Goal: Task Accomplishment & Management: Use online tool/utility

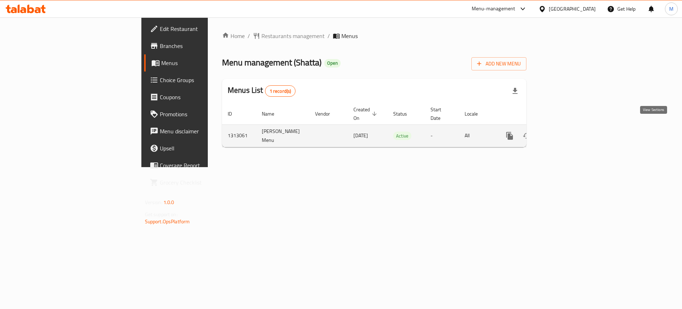
click at [565, 131] on icon "enhanced table" at bounding box center [561, 135] width 9 height 9
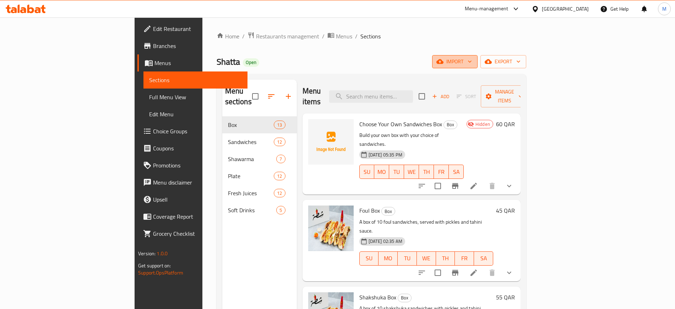
click at [472, 65] on span "import" at bounding box center [455, 61] width 34 height 9
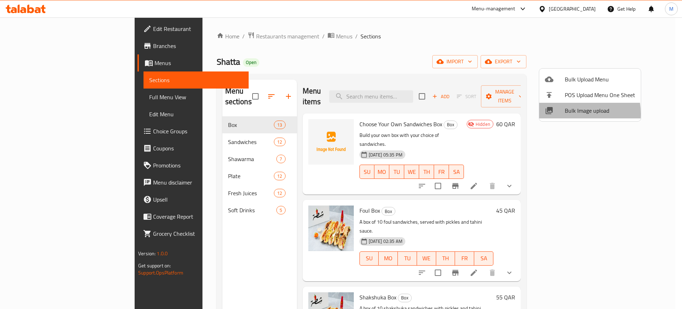
click at [565, 114] on span "Bulk Image upload" at bounding box center [600, 110] width 70 height 9
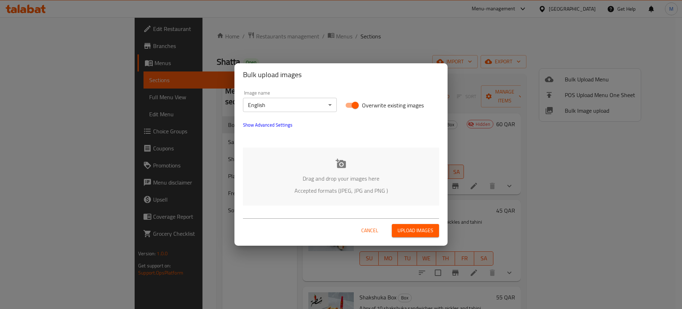
click at [410, 161] on div "Drag and drop your images here Accepted formats (JPEG, JPG and PNG )" at bounding box center [341, 176] width 196 height 58
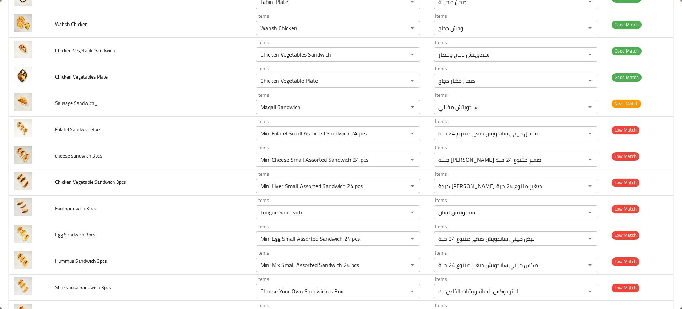
scroll to position [991, 0]
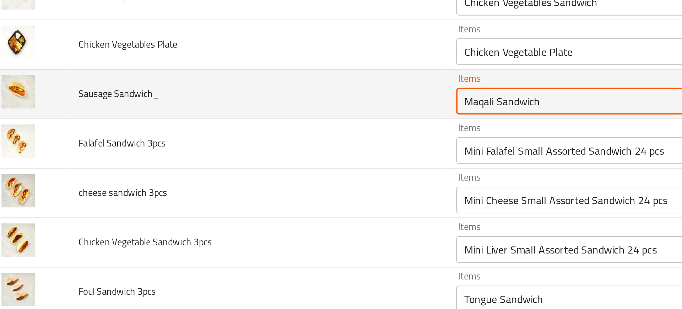
click at [270, 110] on Sandwich_ "Maqali Sandwich" at bounding box center [327, 107] width 138 height 10
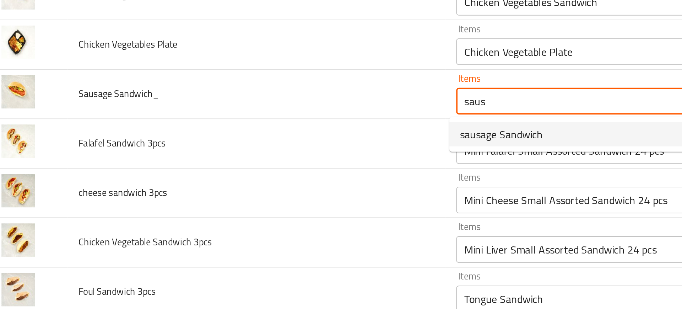
click at [275, 119] on Sandwich_-option-0 "sausage Sandwich" at bounding box center [334, 125] width 162 height 13
type Sandwich_ "sausage Sandwich"
type Sandwich_-ar "سندويتش نقانق"
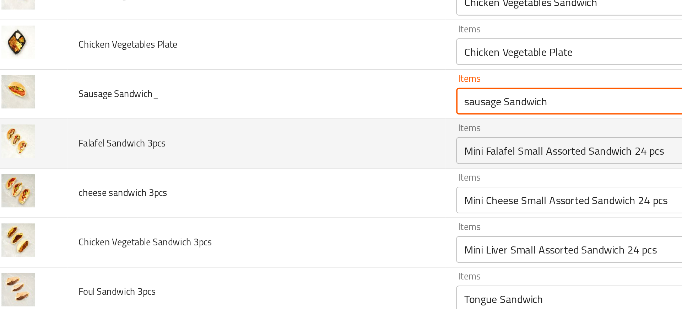
type Sandwich_ "sausage Sandwich"
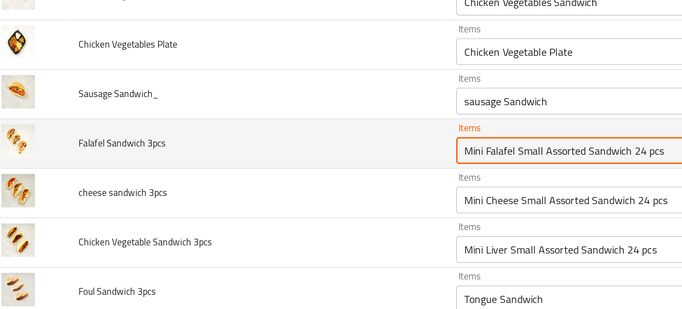
click at [278, 132] on 3pcs "Mini Falafel Small Assorted Sandwich 24 pcs" at bounding box center [327, 134] width 138 height 10
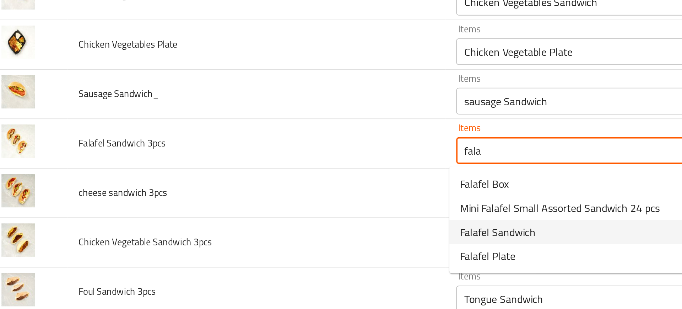
click at [270, 180] on span "Falafel Sandwich" at bounding box center [278, 177] width 40 height 9
type 3pcs "Falafel Sandwich"
type 3pcs-ar "سندويتش فلافل"
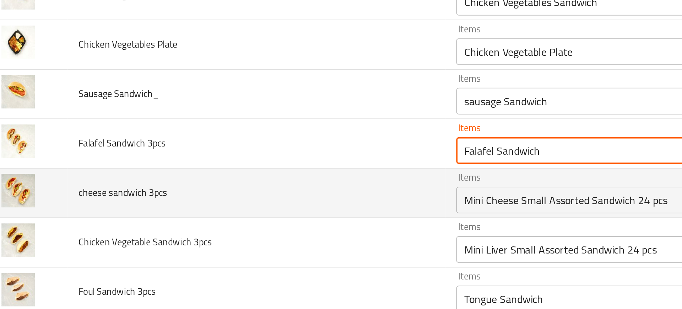
type 3pcs "Falafel Sandwich"
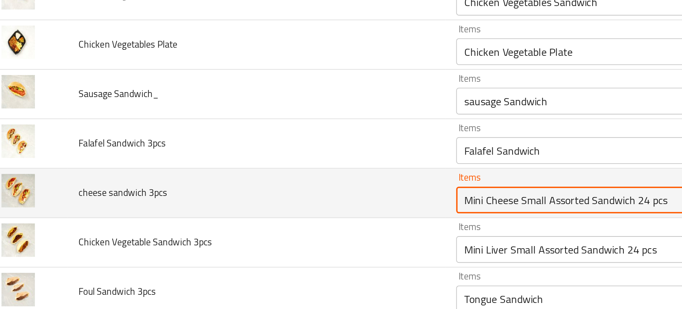
click at [297, 160] on 3pcs "Mini Cheese Small Assorted Sandwich 24 pcs" at bounding box center [327, 160] width 138 height 10
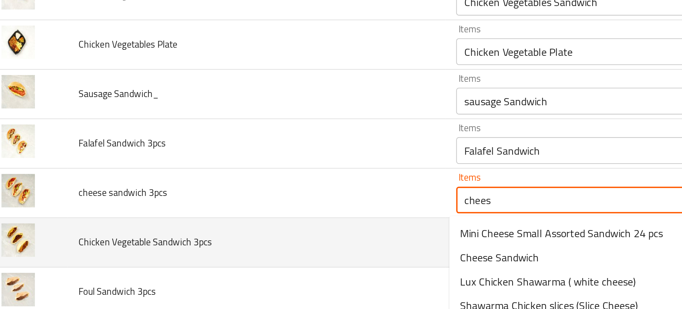
scroll to position [1002, 0]
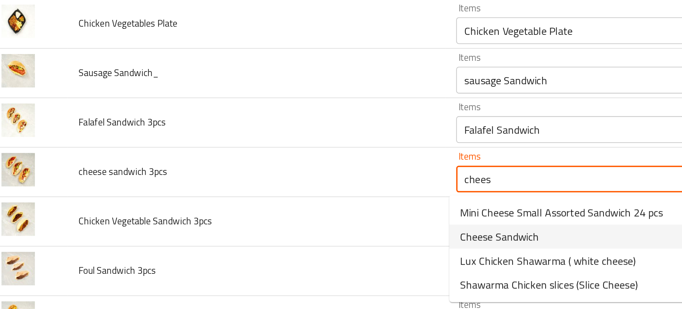
click at [267, 179] on span "Cheese Sandwich" at bounding box center [279, 179] width 42 height 9
type 3pcs "Cheese Sandwich"
type 3pcs-ar "سندويتش جبن"
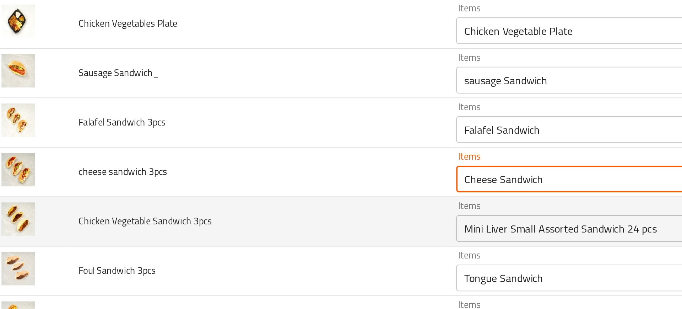
type 3pcs "Cheese Sandwich"
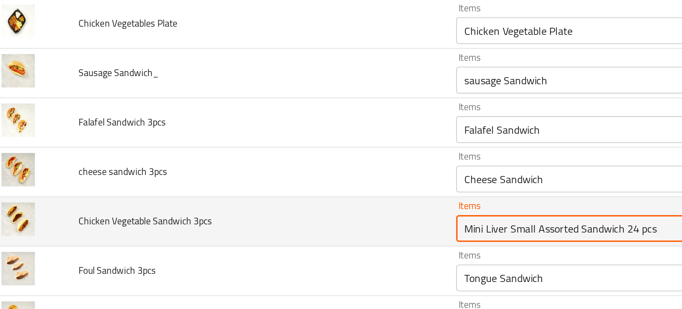
click at [262, 173] on 3pcs "Mini Liver Small Assorted Sandwich 24 pcs" at bounding box center [327, 175] width 138 height 10
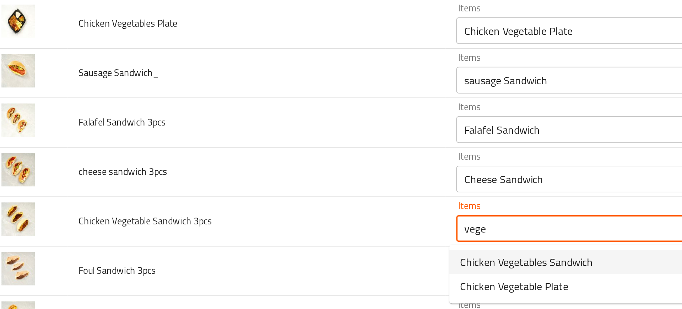
click at [282, 194] on span "Chicken Vegetables Sandwich" at bounding box center [293, 193] width 71 height 9
type 3pcs "Chicken Vegetables Sandwich"
type 3pcs-ar "سندويتش دجاج وخضار"
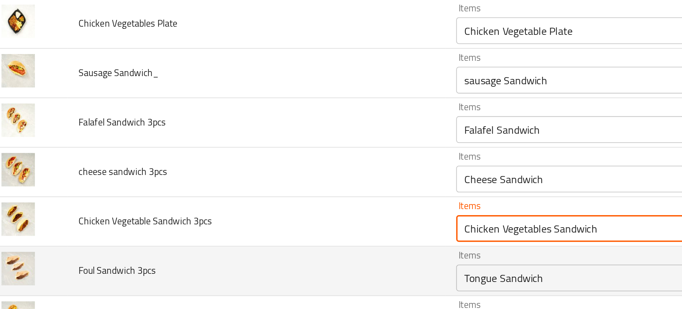
type 3pcs "Chicken Vegetables Sandwich"
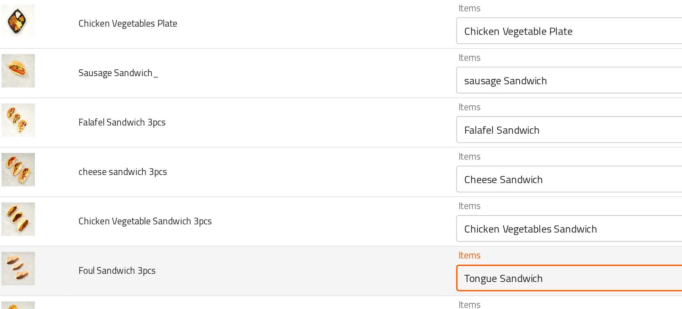
click at [292, 197] on 3pcs "Tongue Sandwich" at bounding box center [327, 201] width 138 height 10
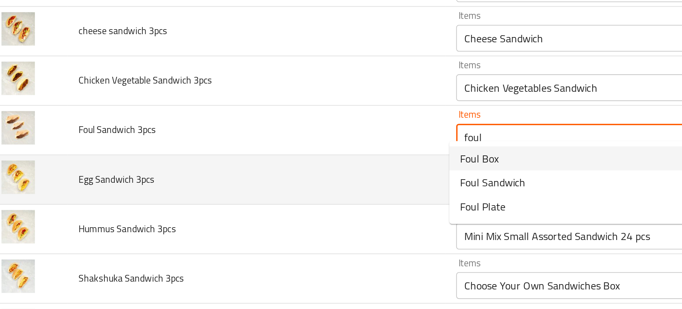
scroll to position [1074, 0]
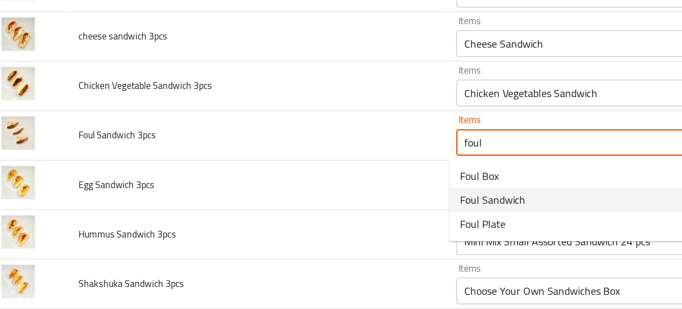
click at [277, 158] on span "Foul Sandwich" at bounding box center [275, 160] width 35 height 9
type 3pcs "Foul Sandwich"
type 3pcs-ar "سندويتش فول"
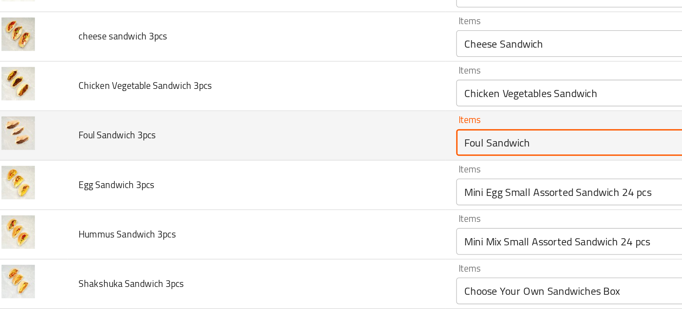
type 3pcs "Foul Sandwich"
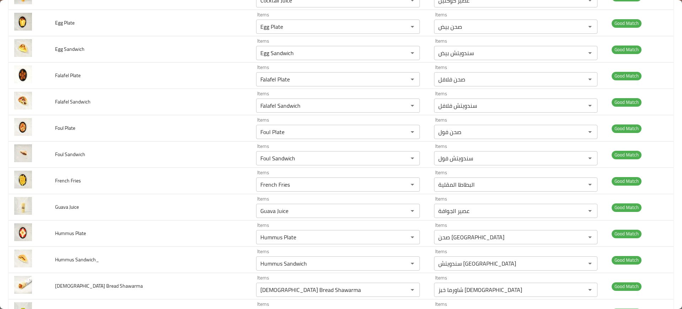
scroll to position [1045, 0]
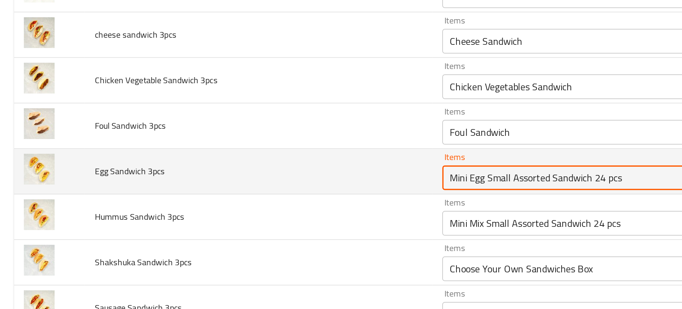
click at [269, 182] on 3pcs "Mini Egg Small Assorted Sandwich 24 pcs" at bounding box center [327, 184] width 138 height 10
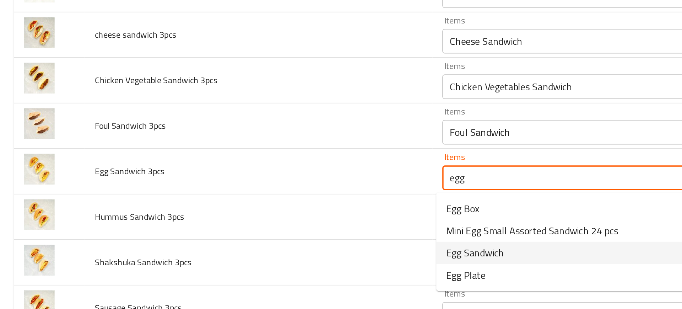
click at [276, 226] on span "Egg Sandwich" at bounding box center [274, 227] width 33 height 9
type 3pcs "Egg Sandwich"
type 3pcs-ar "سندويتش بيض"
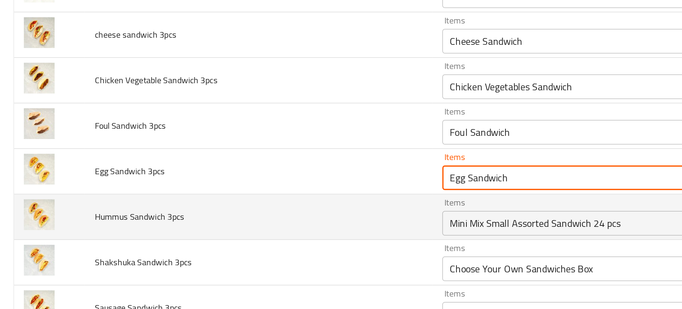
type 3pcs "Egg Sandwich"
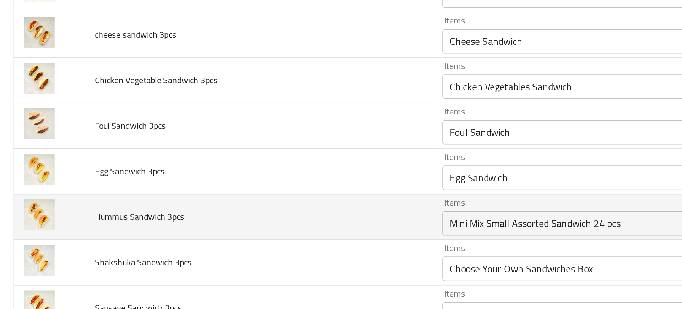
click at [207, 202] on td "Hummus Sandwich 3pcs" at bounding box center [149, 207] width 201 height 26
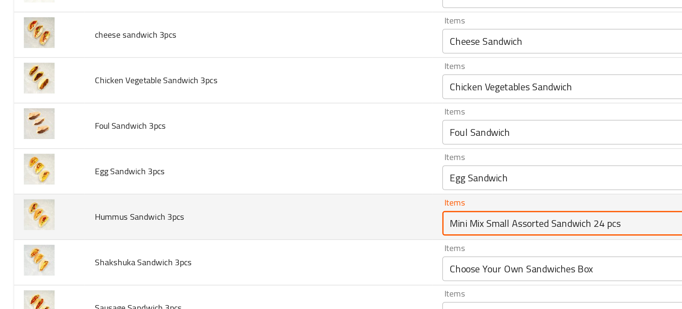
click at [269, 210] on 3pcs "Mini Mix Small Assorted Sandwich 24 pcs" at bounding box center [327, 211] width 138 height 10
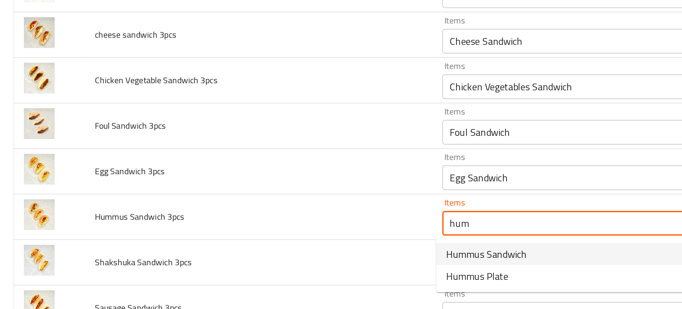
click at [272, 229] on span "Hummus Sandwich" at bounding box center [281, 228] width 47 height 9
type 3pcs "Hummus Sandwich"
type 3pcs-ar "سندويتش حمص"
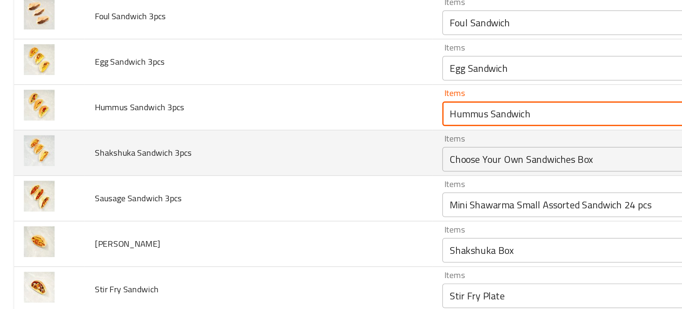
scroll to position [1108, 0]
type 3pcs "Hummus Sandwich"
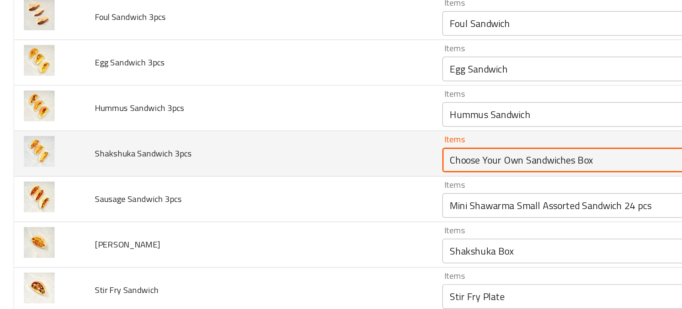
click at [270, 172] on 3pcs "Choose Your Own Sandwiches Box" at bounding box center [327, 174] width 138 height 10
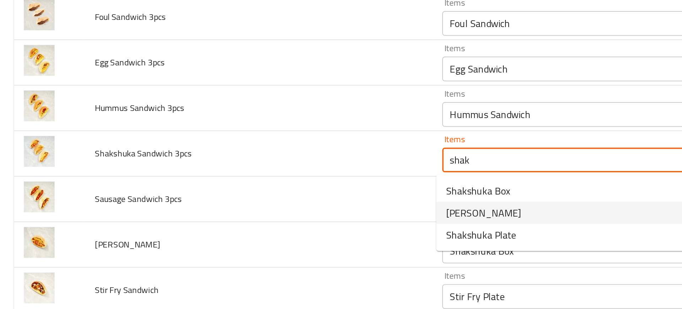
click at [280, 206] on span "Shakshuka Sandwich" at bounding box center [279, 204] width 43 height 9
type 3pcs "Shakshuka Sandwich"
type 3pcs-ar "سندويتش شكشوكة"
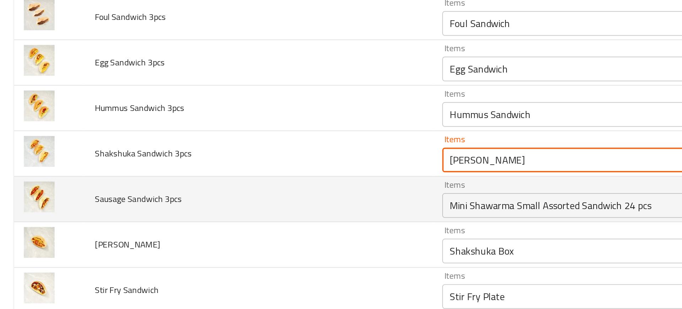
type 3pcs "Shakshuka Sandwich"
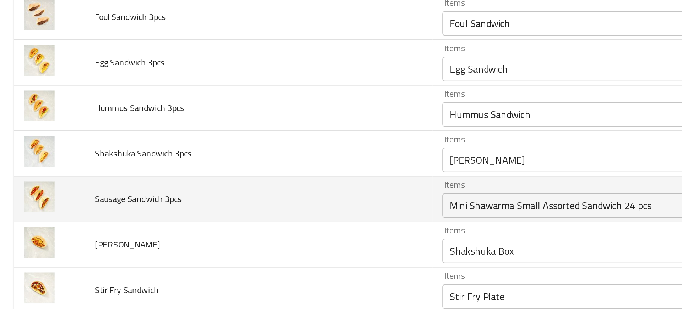
click at [226, 193] on td "Sausage Sandwich 3pcs" at bounding box center [149, 197] width 201 height 26
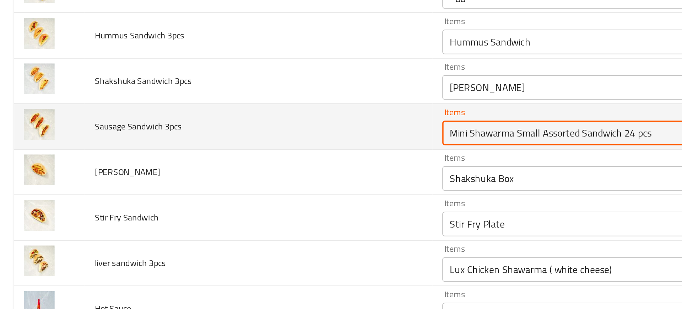
click at [284, 158] on 3pcs "Mini Shawarma Small Assorted Sandwich 24 pcs" at bounding box center [327, 158] width 138 height 10
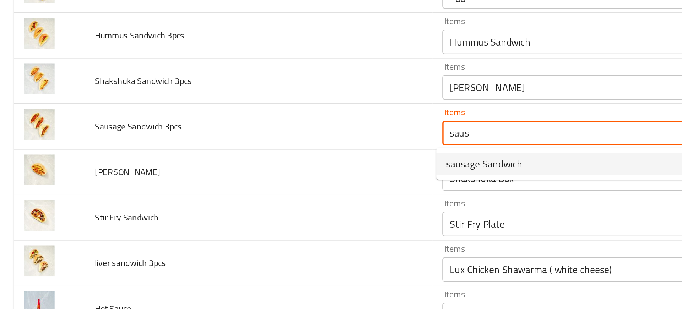
click at [294, 179] on span "sausage Sandwich" at bounding box center [280, 176] width 44 height 9
type 3pcs "sausage Sandwich"
type 3pcs-ar "سندويتش نقانق"
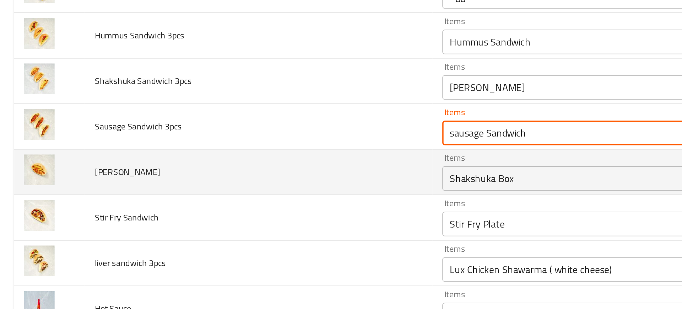
click at [282, 190] on div "Shakshuka Box Items" at bounding box center [337, 185] width 163 height 14
type 3pcs "sausage Sandwich"
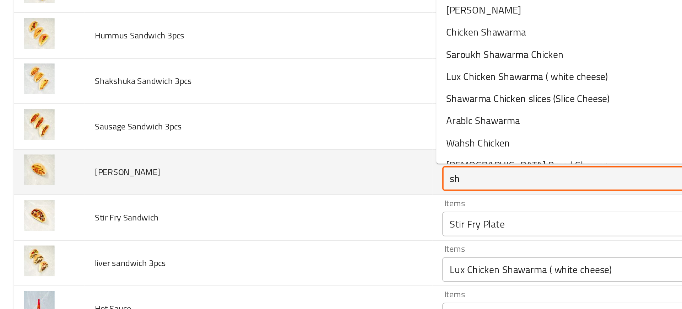
type Sandwich "sha"
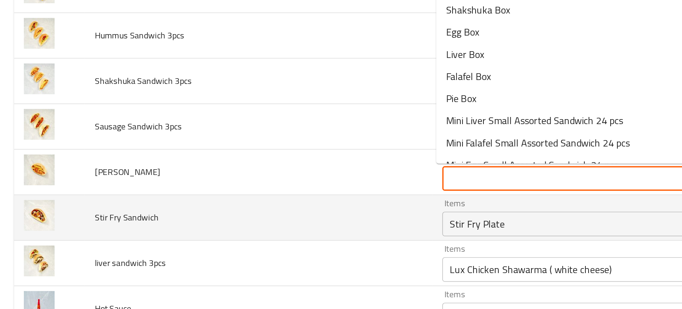
click at [220, 204] on td "Stir Fry Sandwich" at bounding box center [149, 207] width 201 height 26
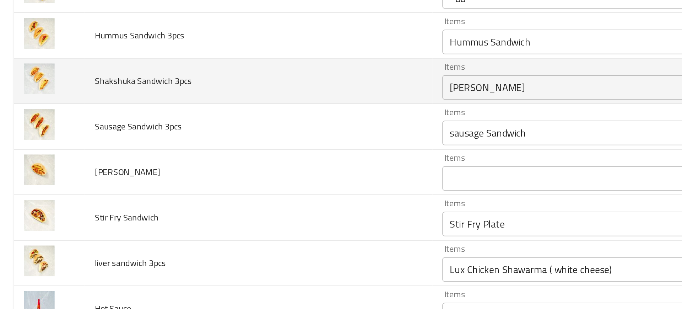
click at [283, 130] on 3pcs "Shakshuka Sandwich" at bounding box center [327, 132] width 138 height 10
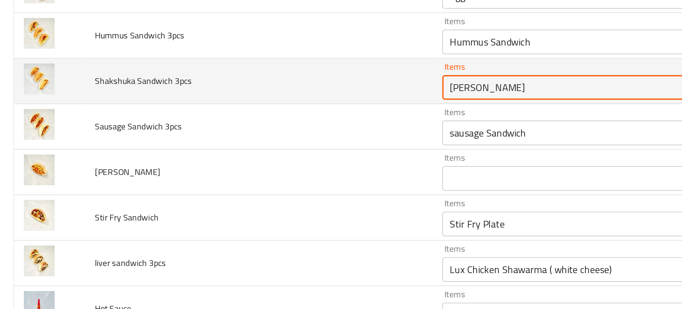
click at [283, 130] on 3pcs "Shakshuka Sandwich" at bounding box center [327, 132] width 138 height 10
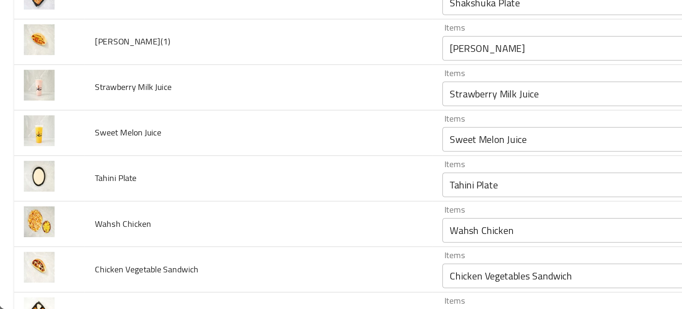
scroll to position [1124, 0]
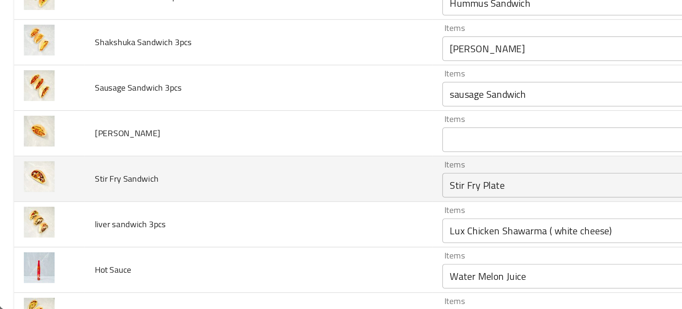
click at [268, 224] on div "Items Stir Fry Plate Items" at bounding box center [337, 233] width 163 height 22
click at [232, 224] on td "Stir Fry Sandwich" at bounding box center [149, 233] width 201 height 26
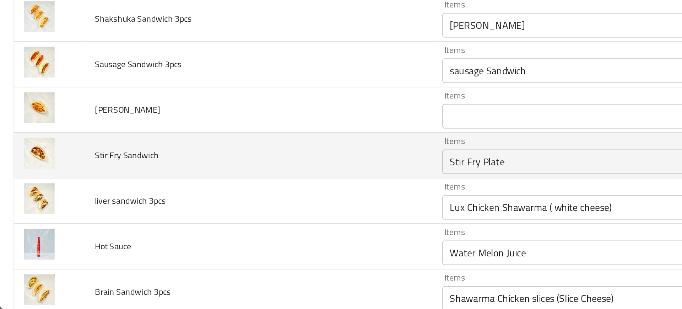
scroll to position [1138, 0]
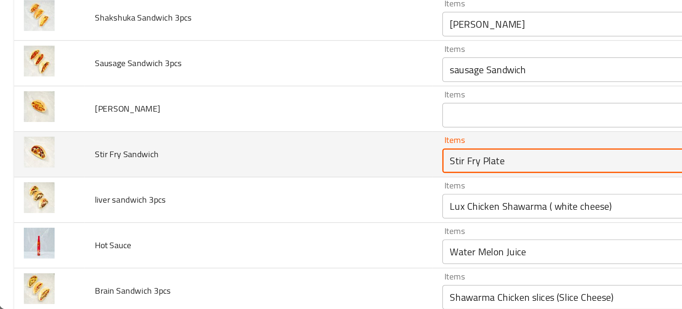
click at [275, 225] on Sandwich "Stir Fry Plate" at bounding box center [327, 223] width 138 height 10
click at [284, 224] on Sandwich "Stir Fry Plate" at bounding box center [327, 223] width 138 height 10
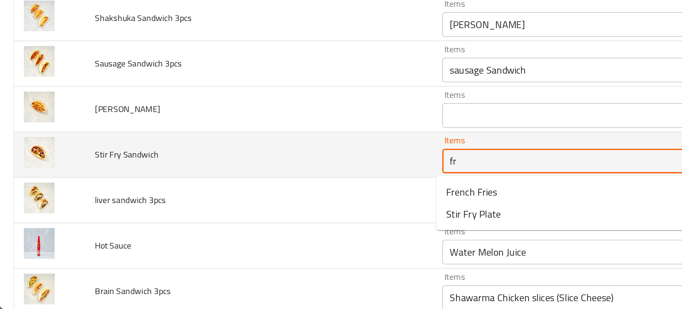
type Sandwich "fry"
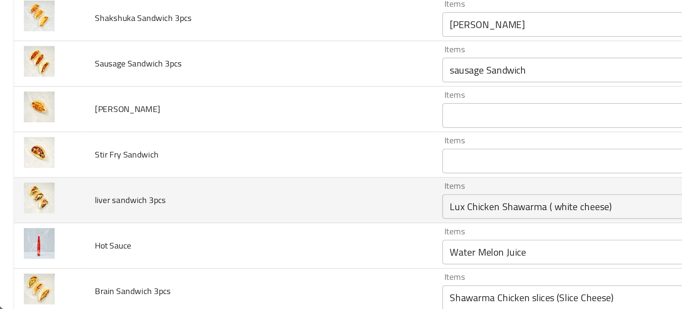
click at [220, 235] on td "liver sandwich 3pcs" at bounding box center [149, 246] width 201 height 26
click at [262, 252] on 3pcs "Lux Chicken Shawarma ( white cheese)" at bounding box center [327, 249] width 138 height 10
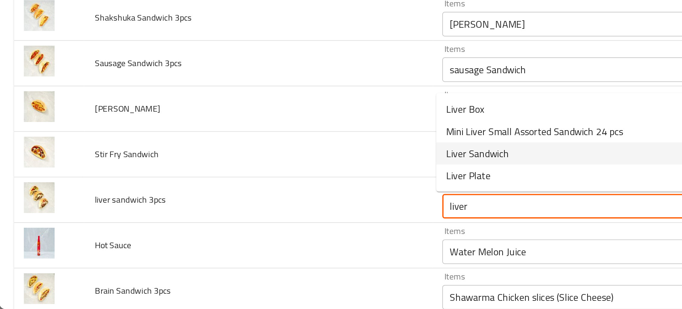
click at [267, 218] on span "Liver Sandwich" at bounding box center [276, 219] width 36 height 9
type 3pcs "Liver Sandwich"
type 3pcs-ar "سندويتش كبدة"
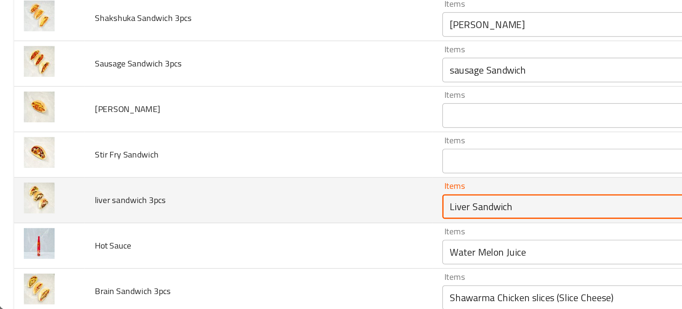
type 3pcs "Liver Sandwich"
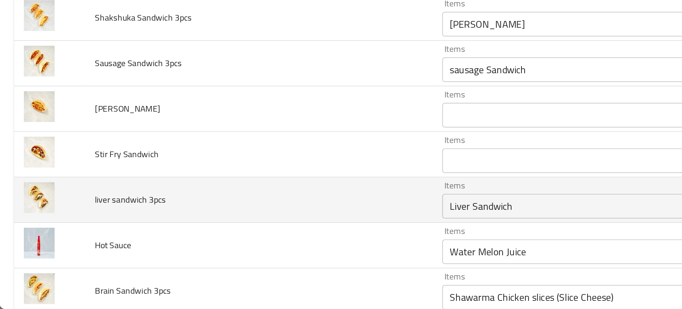
click at [204, 251] on td "liver sandwich 3pcs" at bounding box center [149, 246] width 201 height 26
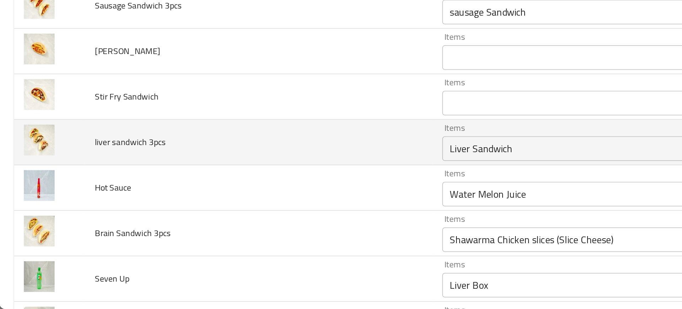
scroll to position [1171, 0]
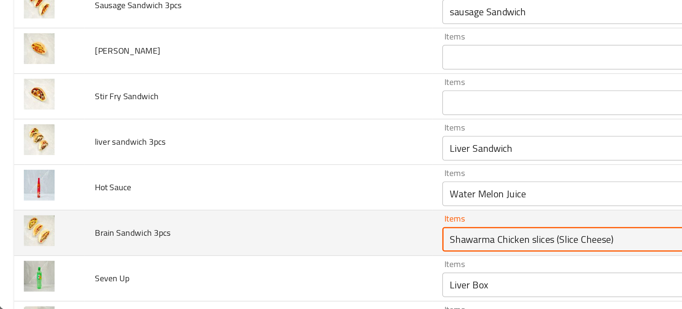
click at [286, 265] on 3pcs "Shawarma Chicken slices (Slice Cheese)" at bounding box center [327, 268] width 138 height 10
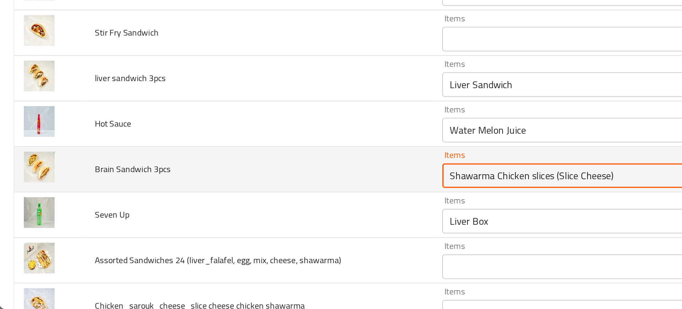
scroll to position [1211, 0]
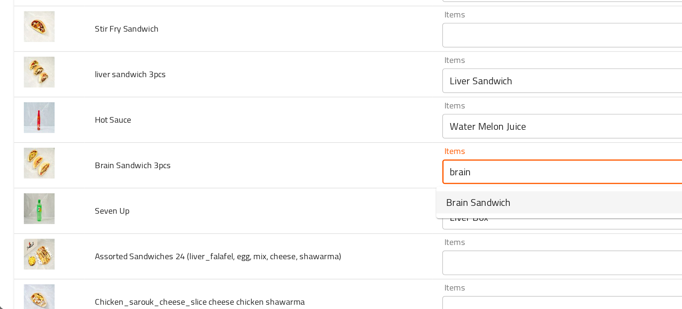
click at [266, 245] on span "Brain Sandwich" at bounding box center [276, 247] width 37 height 9
type 3pcs "Brain Sandwich"
type 3pcs-ar "سندويتش مخ"
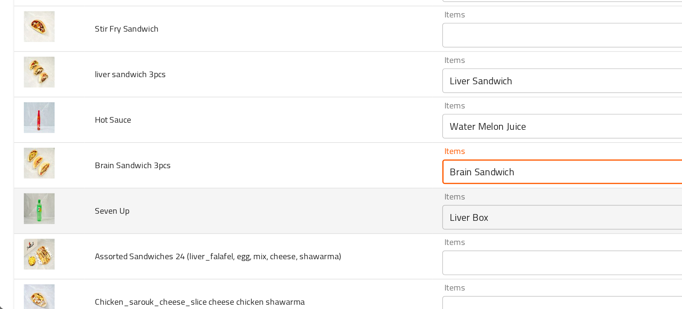
type 3pcs "Brain Sandwich"
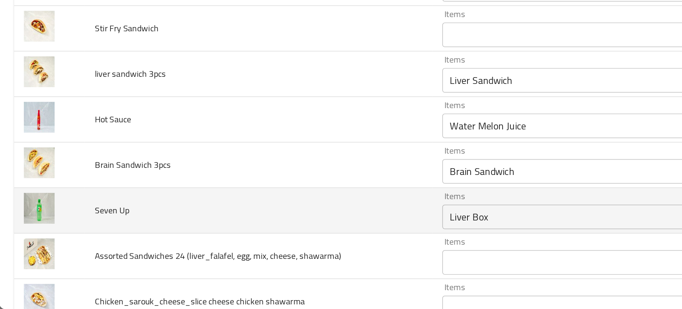
click at [223, 249] on td "Seven Up" at bounding box center [149, 252] width 201 height 26
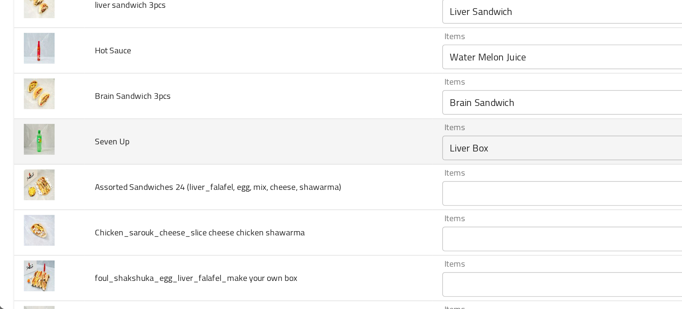
scroll to position [1251, 0]
click at [284, 212] on Up "Liver Box" at bounding box center [327, 215] width 138 height 10
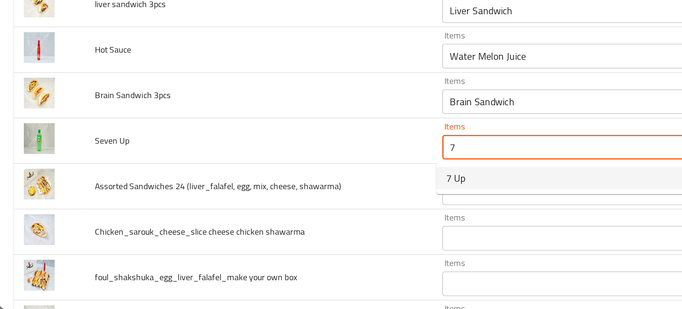
click at [264, 240] on Up-popup "7 Up" at bounding box center [334, 233] width 162 height 18
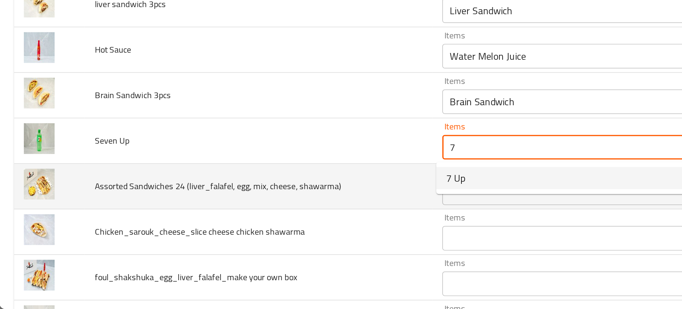
type Up "Liver Box"
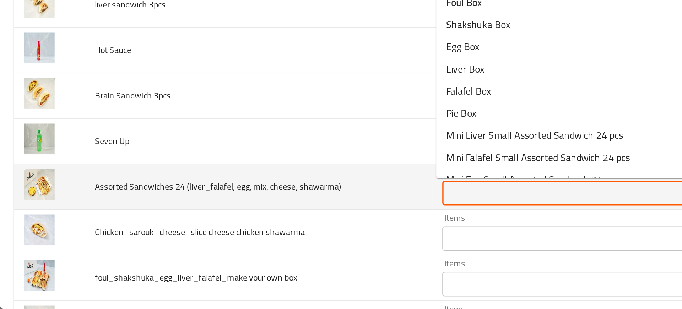
click at [276, 244] on shawarma\) "Items" at bounding box center [327, 242] width 138 height 10
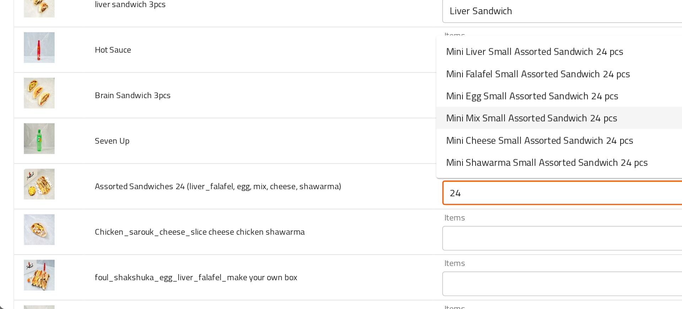
click at [300, 195] on span "Mini Mix Small Assorted Sandwich 24 pcs" at bounding box center [307, 198] width 99 height 9
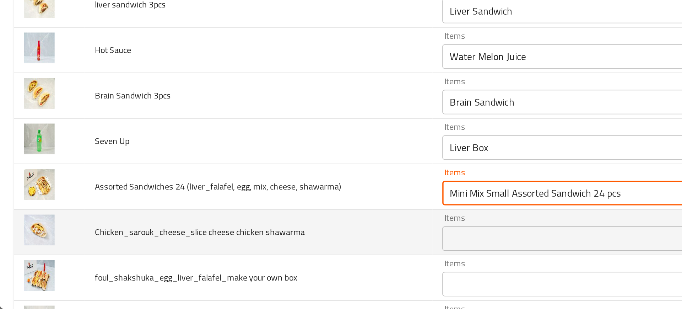
scroll to position [0, 0]
type shawarma\) "Mini Mix Small Assorted Sandwich 24 pcs"
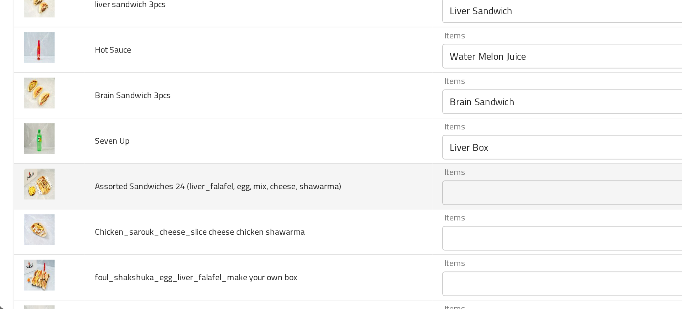
click at [202, 243] on td "Assorted Sandwiches 24 (liver_falafel, egg, mix, cheese, shawarma)" at bounding box center [149, 238] width 201 height 26
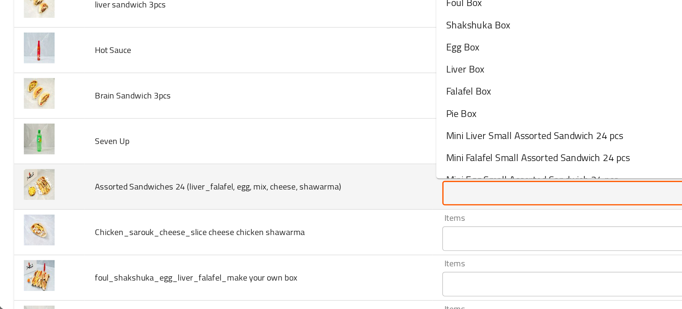
click at [258, 241] on shawarma\) "Items" at bounding box center [327, 242] width 138 height 10
paste shawarma\) "Mini Mix Small Assorted Sandwich 24 pcs"
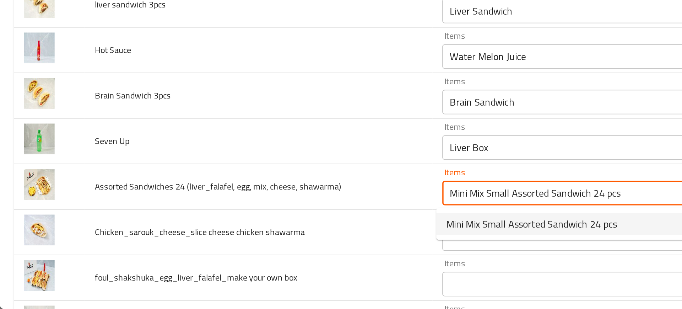
click at [280, 260] on span "Mini Mix Small Assorted Sandwich 24 pcs" at bounding box center [307, 259] width 99 height 9
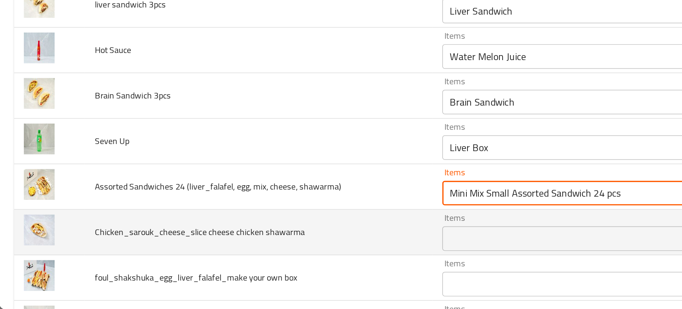
type shawarma\) "Mini Mix Small Assorted Sandwich 24 pcs"
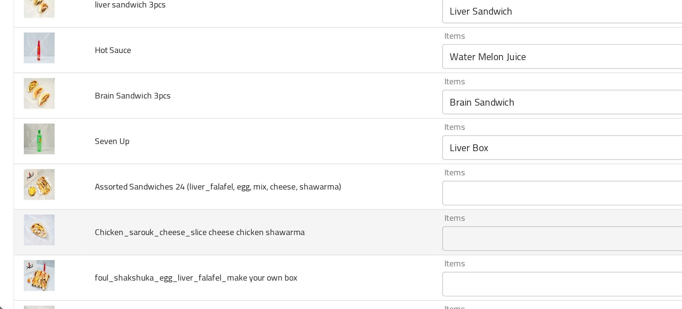
click at [210, 256] on td "Chicken_sarouk_cheese_slice cheese chicken shawarma" at bounding box center [149, 264] width 201 height 26
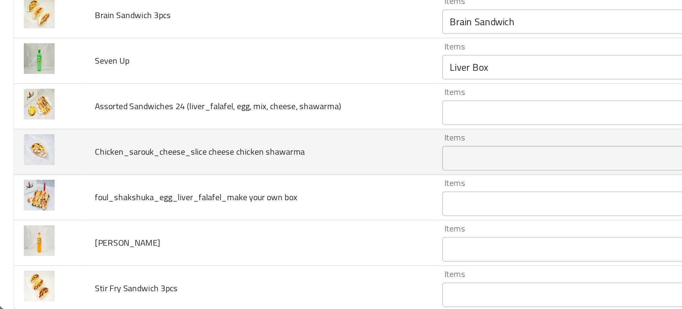
scroll to position [1297, 0]
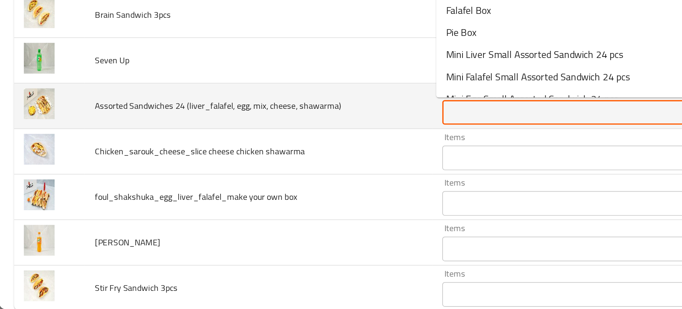
click at [258, 197] on shawarma\) "Items" at bounding box center [327, 195] width 138 height 10
paste shawarma\) "Mini Mix Small Assorted Sandwich 24 pcs"
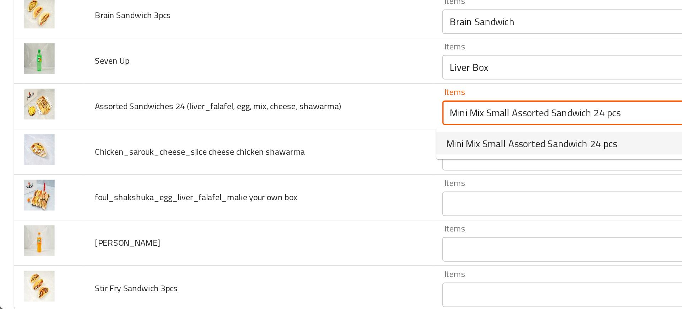
click at [296, 215] on span "Mini Mix Small Assorted Sandwich 24 pcs" at bounding box center [307, 213] width 99 height 9
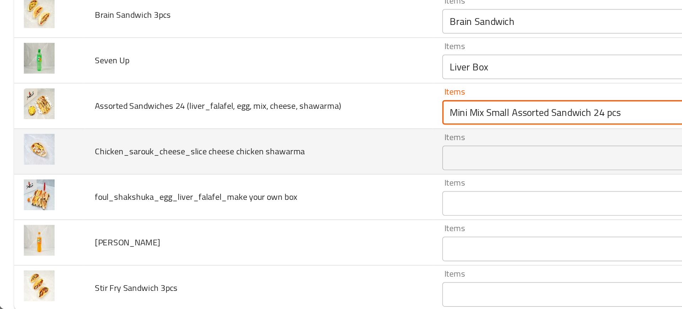
type shawarma\) "Mini Mix Small Assorted Sandwich 24 pcs"
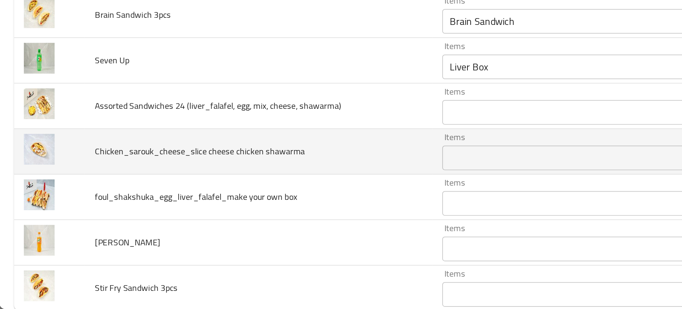
click at [224, 220] on td "Chicken_sarouk_cheese_slice cheese chicken shawarma" at bounding box center [149, 218] width 201 height 26
click at [262, 218] on shawarma "Items" at bounding box center [327, 221] width 138 height 10
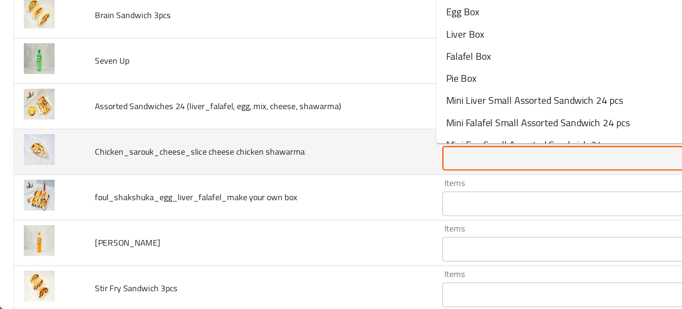
type shawarma "c"
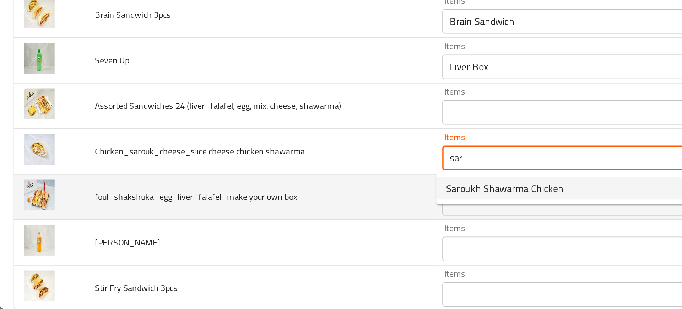
type shawarma "sar"
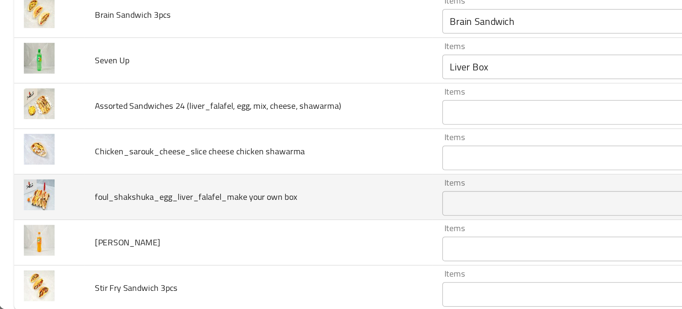
click at [212, 242] on td "foul_shakshuka_egg_liver_falafel_make your own box" at bounding box center [149, 244] width 201 height 26
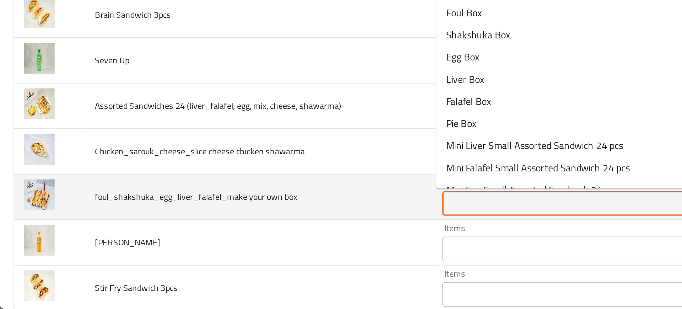
click at [258, 247] on box "Items" at bounding box center [327, 248] width 138 height 10
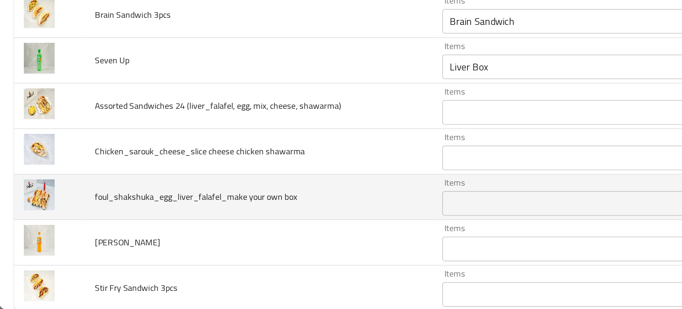
click at [209, 256] on td "foul_shakshuka_egg_liver_falafel_make your own box" at bounding box center [149, 244] width 201 height 26
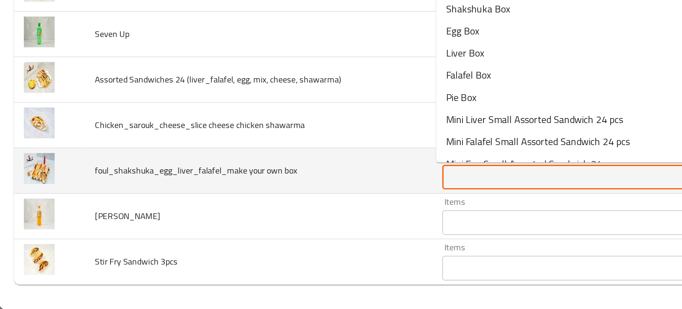
click at [268, 233] on box "Items" at bounding box center [327, 232] width 138 height 10
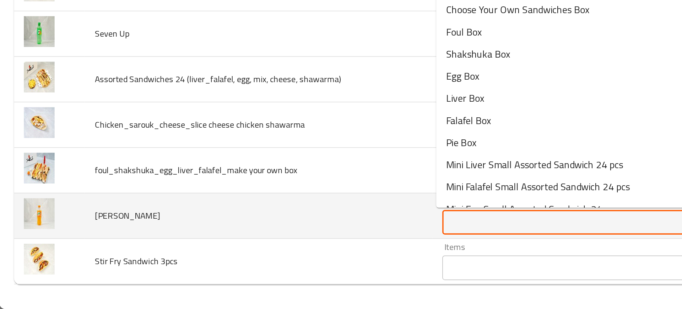
click at [262, 259] on input "Items" at bounding box center [327, 259] width 138 height 10
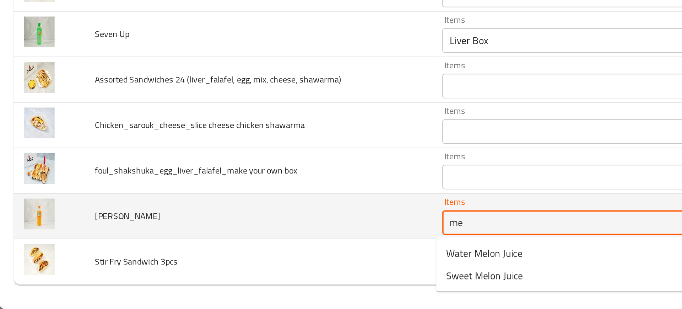
type input "m"
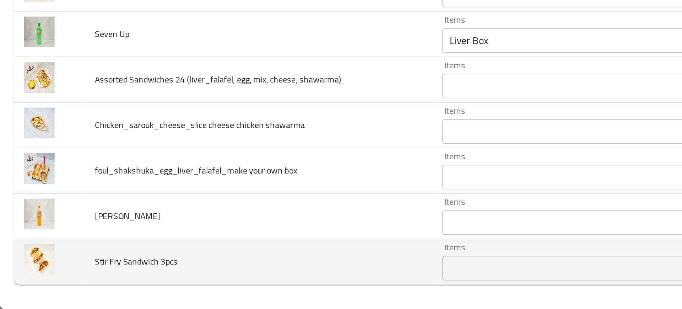
click at [226, 286] on td "Stir Fry Sandwich 3pcs" at bounding box center [149, 281] width 201 height 26
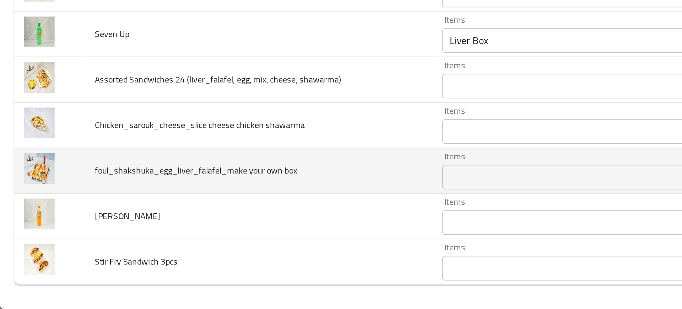
click at [178, 237] on td "foul_shakshuka_egg_liver_falafel_make your own box" at bounding box center [149, 229] width 201 height 26
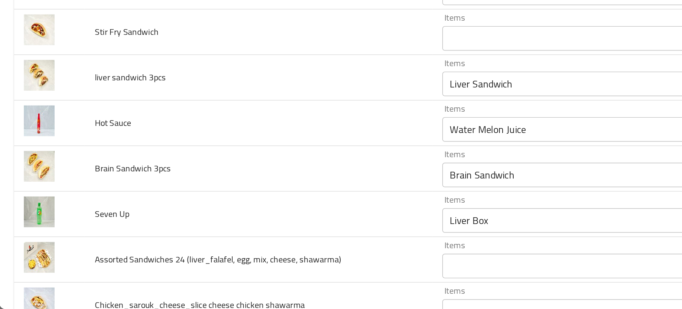
scroll to position [1203, 0]
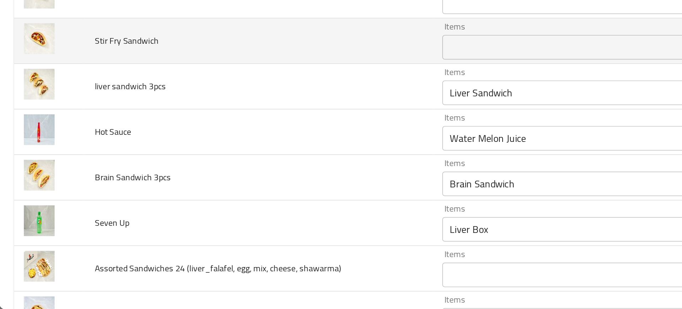
click at [80, 153] on span "Stir Fry Sandwich" at bounding box center [73, 153] width 37 height 9
copy span "Stir Fry Sandwich"
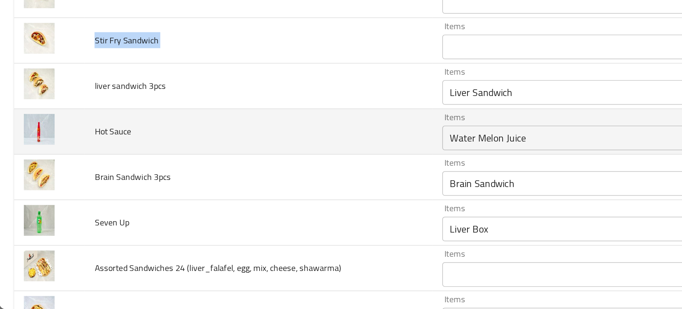
scroll to position [1312, 0]
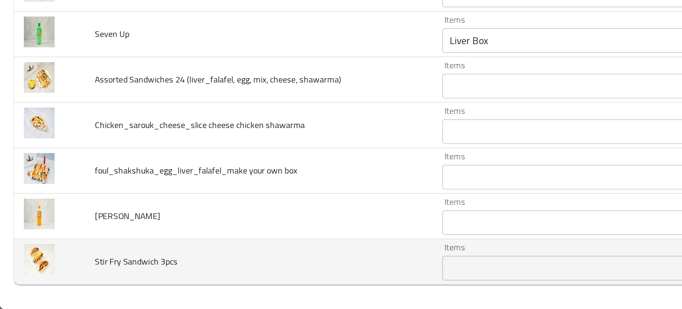
click at [85, 278] on span "Stir Fry Sandwich 3pcs" at bounding box center [79, 280] width 48 height 9
copy span "Stir Fry Sandwich 3pcs"
click at [85, 278] on span "Stir Fry Sandwich 3pcs" at bounding box center [79, 280] width 48 height 9
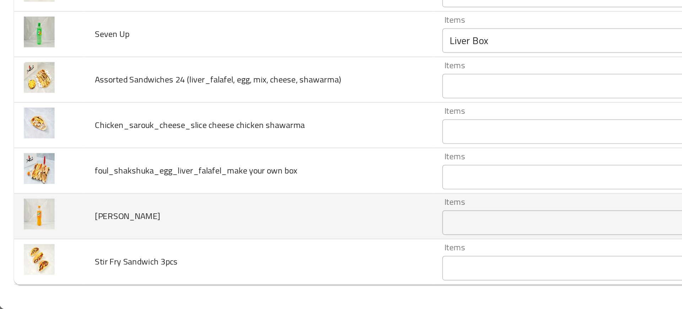
click at [166, 248] on td "Mirinda" at bounding box center [149, 255] width 201 height 26
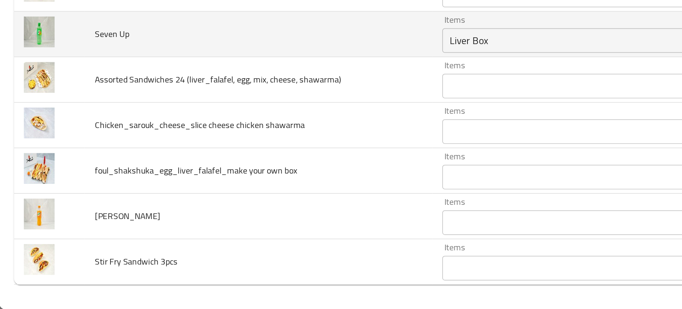
scroll to position [0, 0]
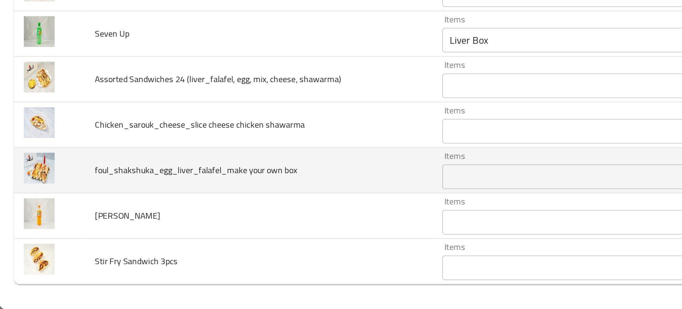
click at [143, 238] on td "foul_shakshuka_egg_liver_falafel_make your own box" at bounding box center [149, 229] width 201 height 26
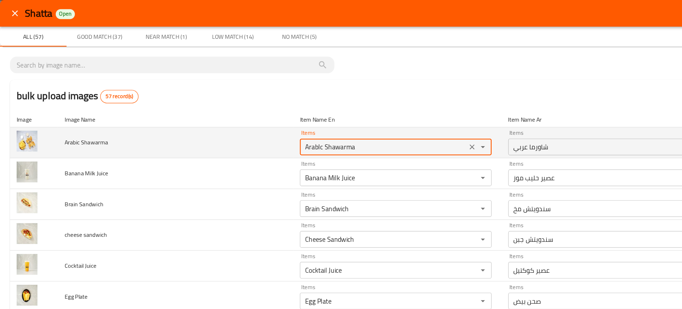
click at [281, 121] on Shawarma "ArabIc Shawarma" at bounding box center [327, 125] width 138 height 10
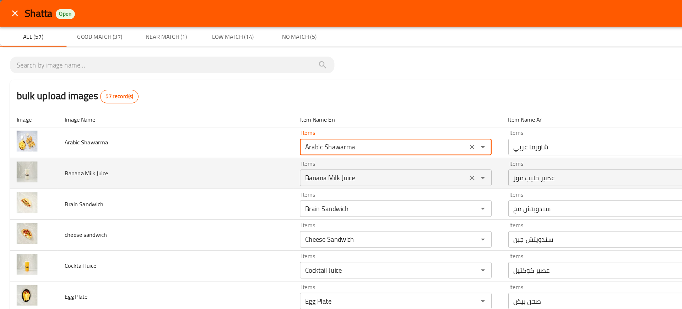
click at [280, 150] on Juice "Banana Milk Juice" at bounding box center [327, 152] width 138 height 10
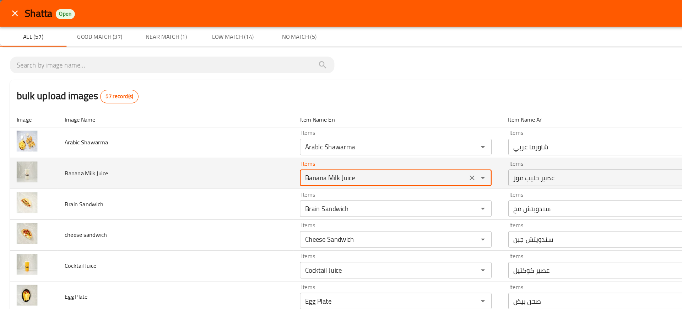
click at [280, 150] on Juice "Banana Milk Juice" at bounding box center [327, 152] width 138 height 10
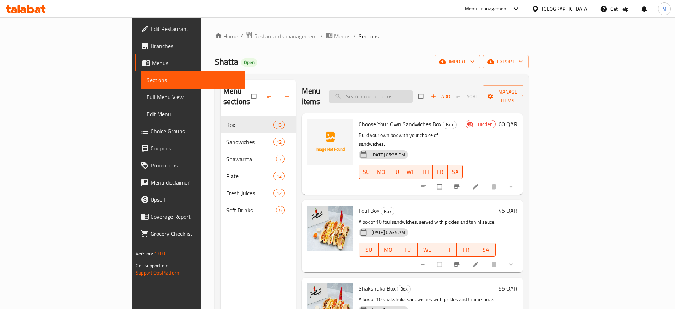
click at [413, 91] on input "search" at bounding box center [371, 96] width 84 height 12
paste input "Foul Sandwich"
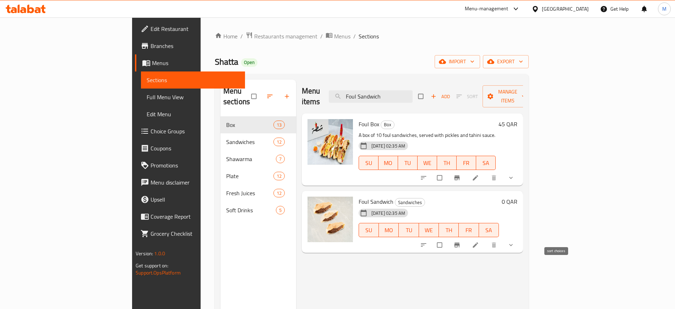
type input "Foul Sandwich"
click at [427, 241] on icon "sort-choices" at bounding box center [423, 244] width 7 height 7
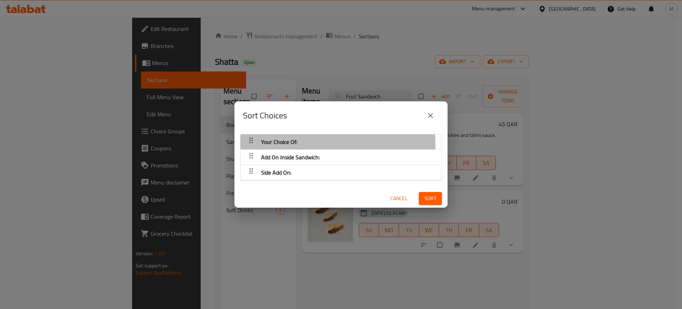
click at [250, 145] on div "button" at bounding box center [251, 141] width 14 height 17
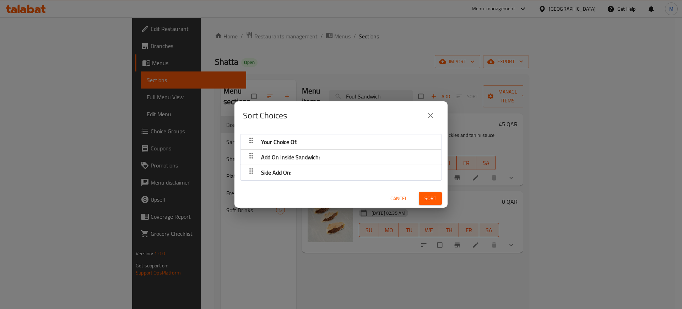
click at [258, 143] on div "Your Choice Of:" at bounding box center [279, 141] width 42 height 17
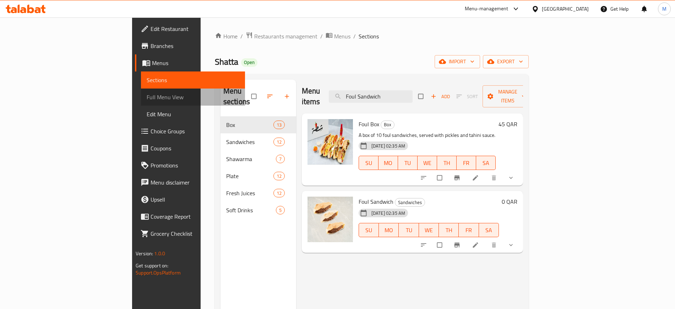
click at [141, 92] on link "Full Menu View" at bounding box center [193, 96] width 104 height 17
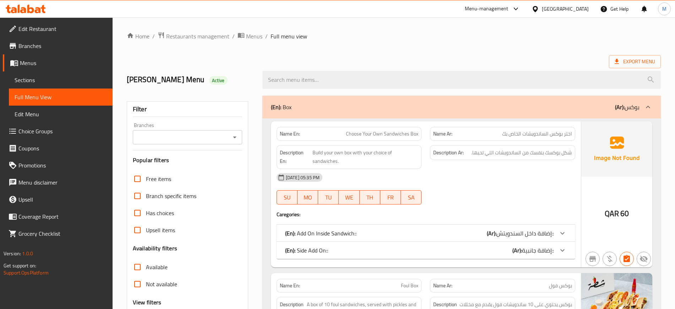
click at [484, 199] on div "02-10-2025 05:35 PM SU MO TU WE TH FR SA" at bounding box center [425, 189] width 307 height 40
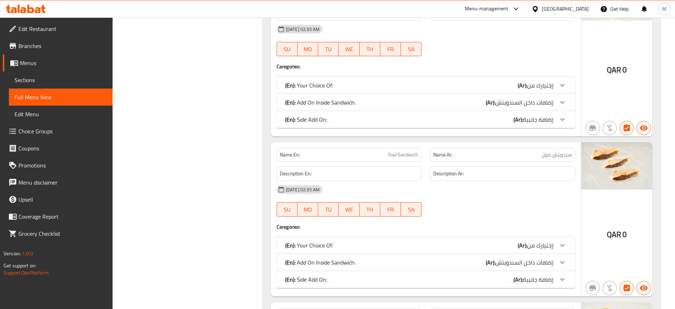
click at [498, 246] on div "(En): Your Choice Of: (Ar): إختيارك من:" at bounding box center [419, 245] width 269 height 9
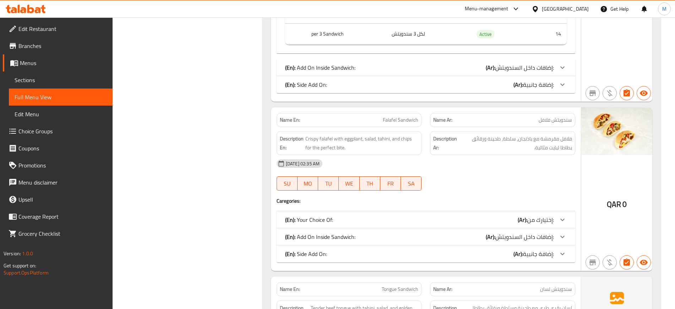
scroll to position [2415, 0]
click at [389, 215] on div "(En): Your Choice Of: (Ar): إختيارك من:" at bounding box center [419, 219] width 269 height 9
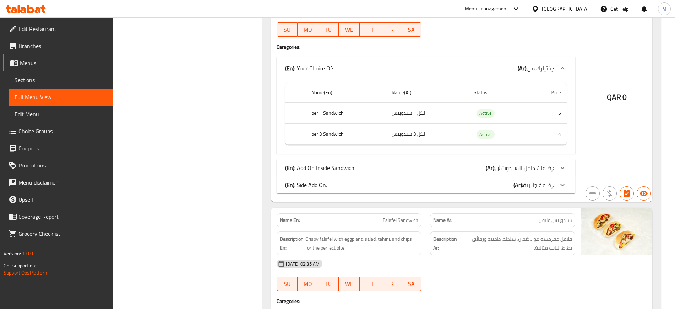
scroll to position [2315, 0]
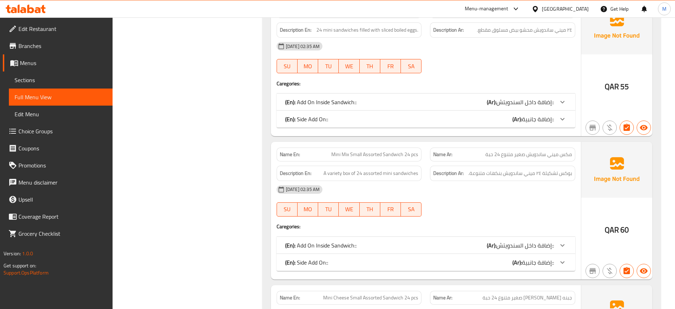
click at [436, 108] on div "(En): Add On Inside Sandwich:: (Ar): إضافة داخل السندويتش::" at bounding box center [426, 101] width 299 height 17
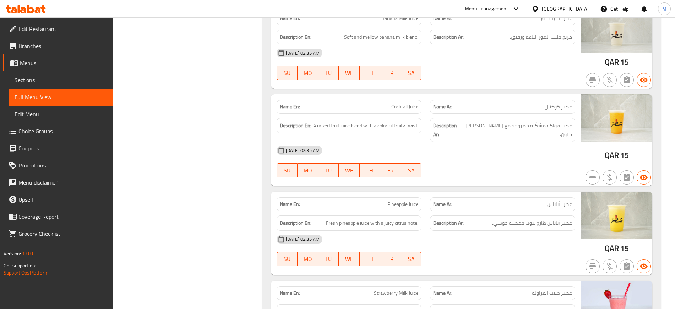
scroll to position [6704, 0]
